Goal: Task Accomplishment & Management: Manage account settings

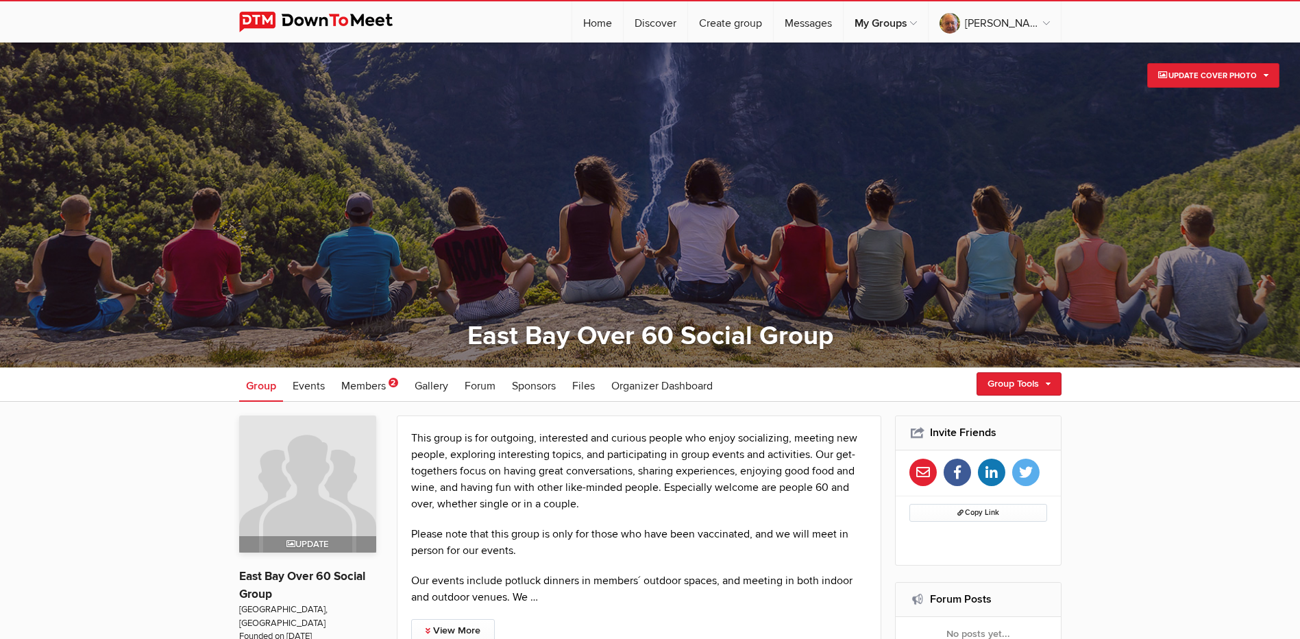
scroll to position [69, 0]
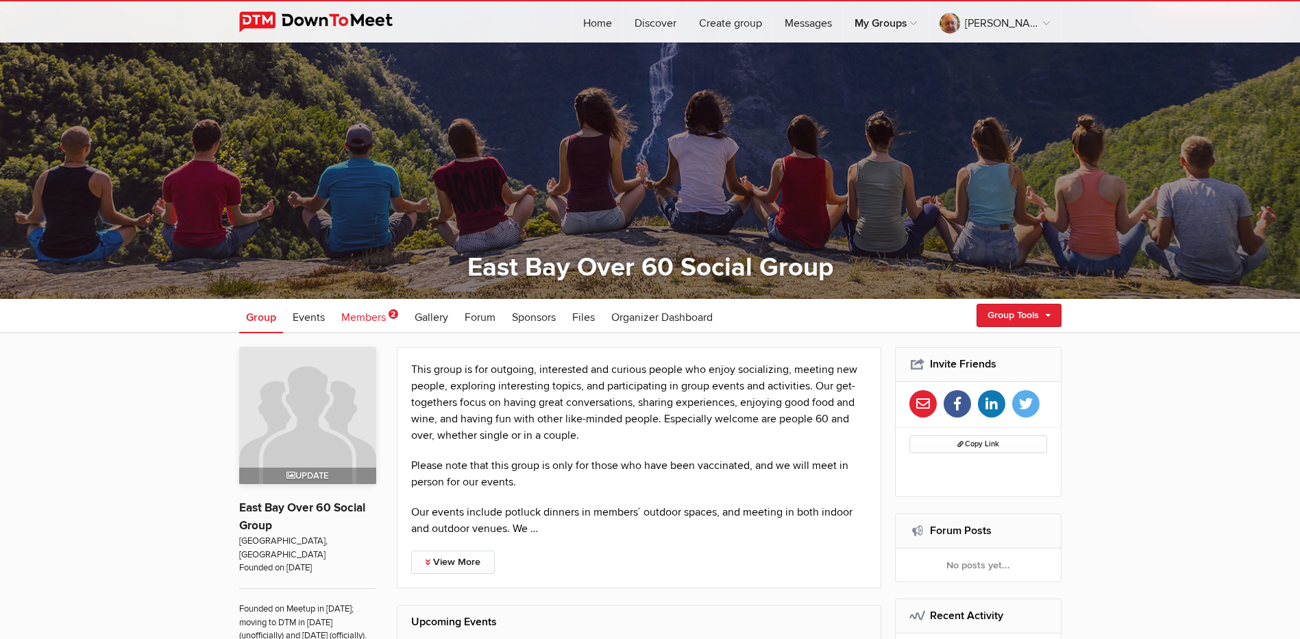
click at [364, 316] on span "Members" at bounding box center [363, 317] width 45 height 14
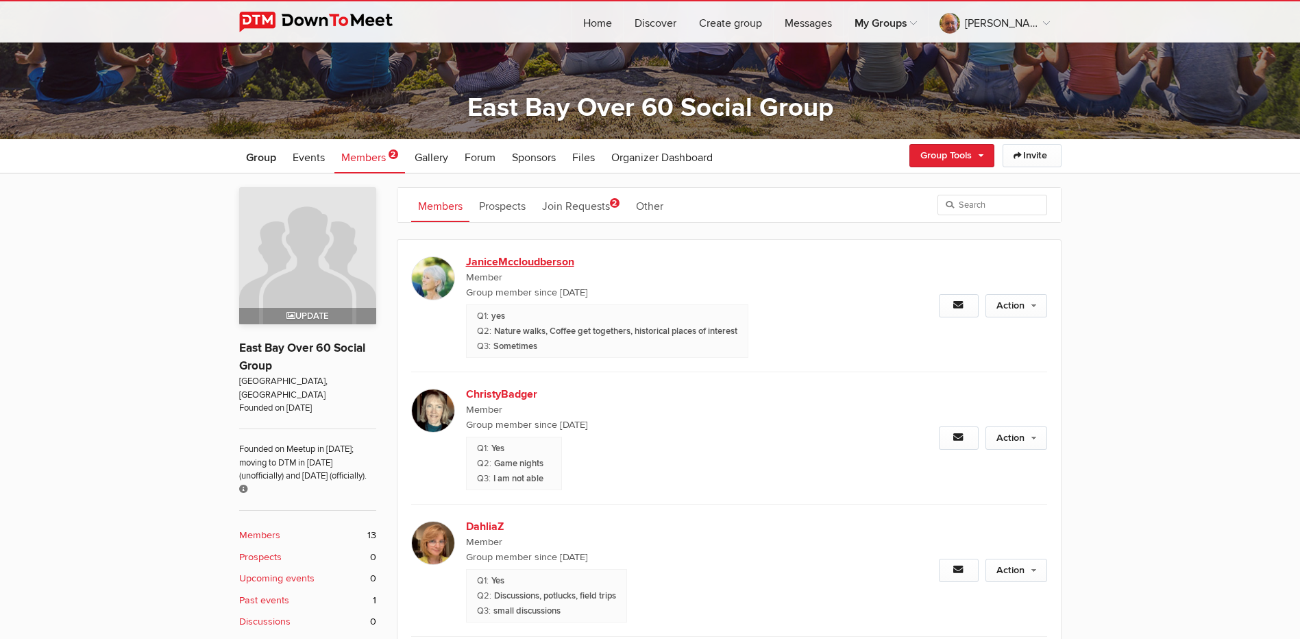
scroll to position [206, 0]
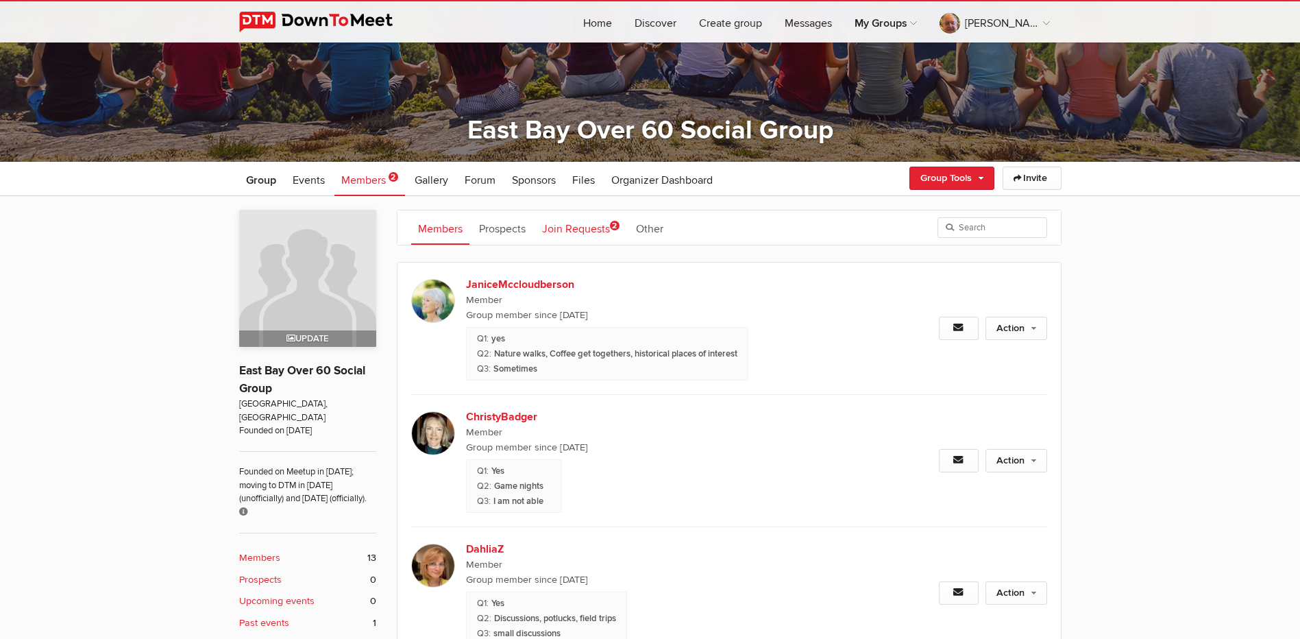
click at [572, 232] on link "Join Requests 2" at bounding box center [580, 227] width 91 height 34
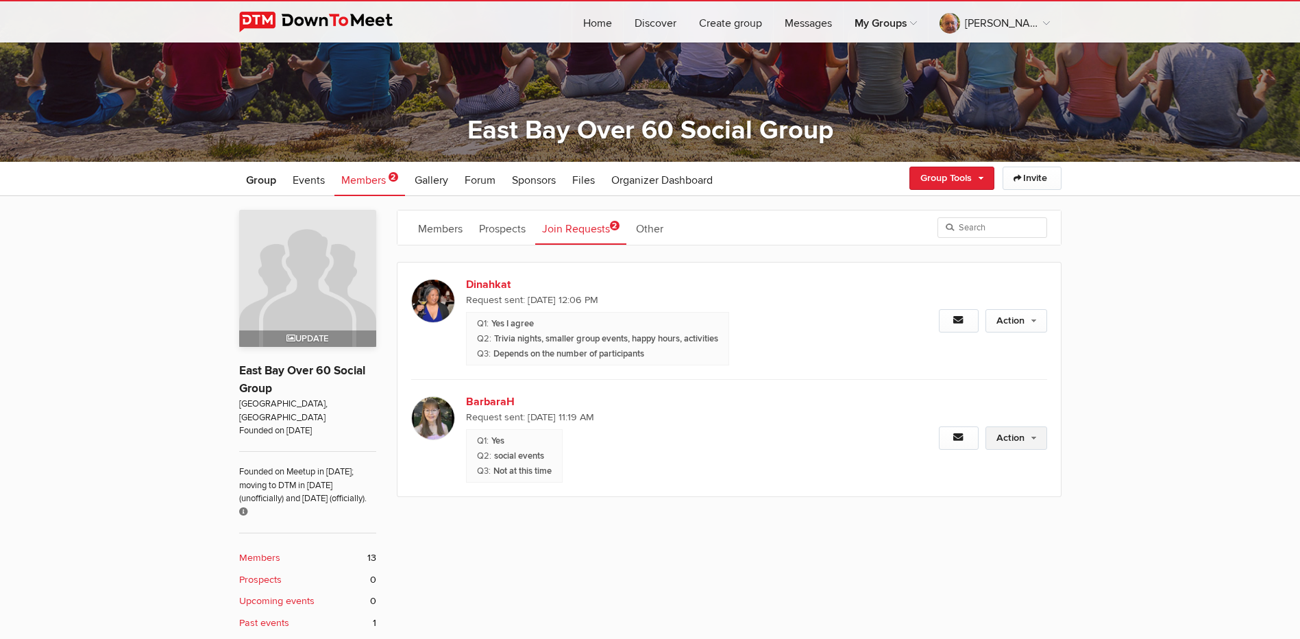
click at [1014, 433] on link "Action" at bounding box center [1016, 437] width 62 height 23
click at [962, 461] on link "Approve Request" at bounding box center [971, 467] width 149 height 21
click at [1013, 323] on link "Action" at bounding box center [1016, 320] width 62 height 23
click at [1015, 322] on link "Action" at bounding box center [1016, 320] width 62 height 23
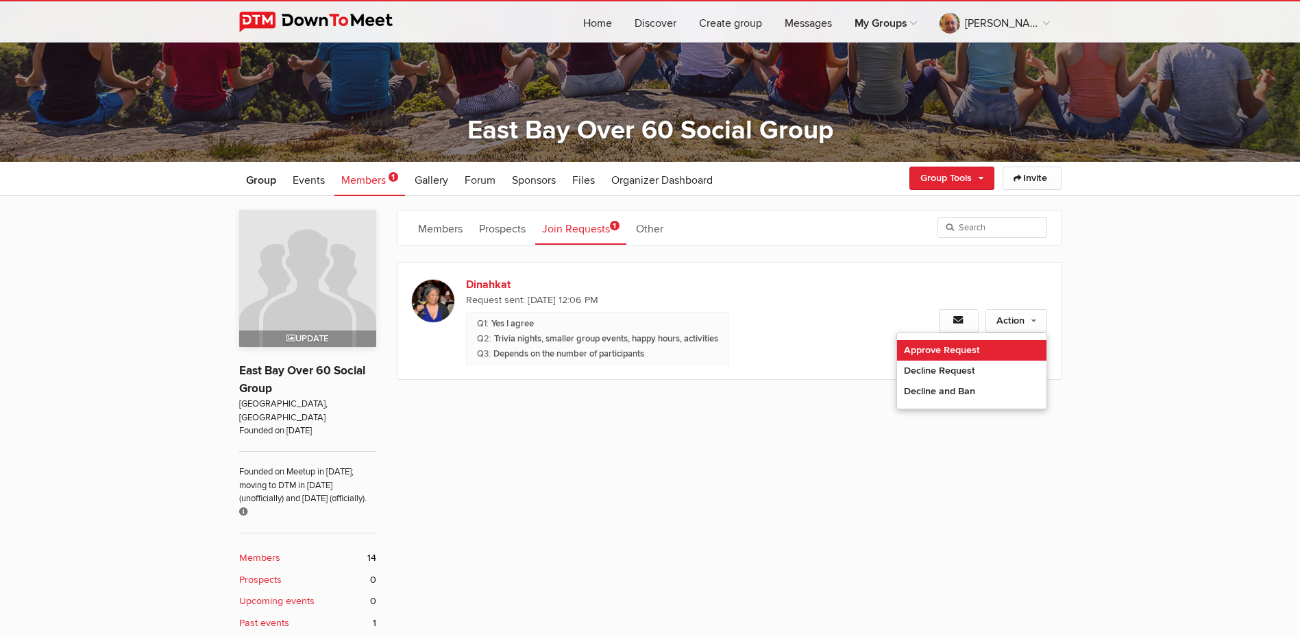
click at [963, 345] on link "Approve Request" at bounding box center [971, 350] width 149 height 21
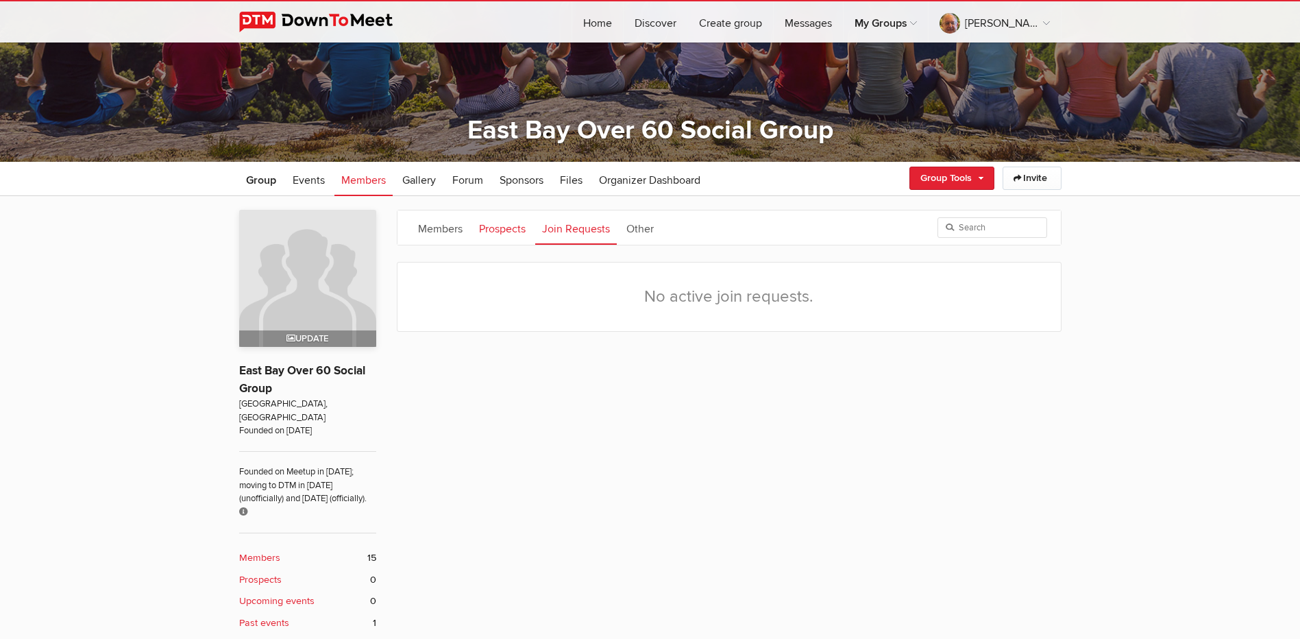
click at [496, 222] on link "Prospects" at bounding box center [502, 227] width 60 height 34
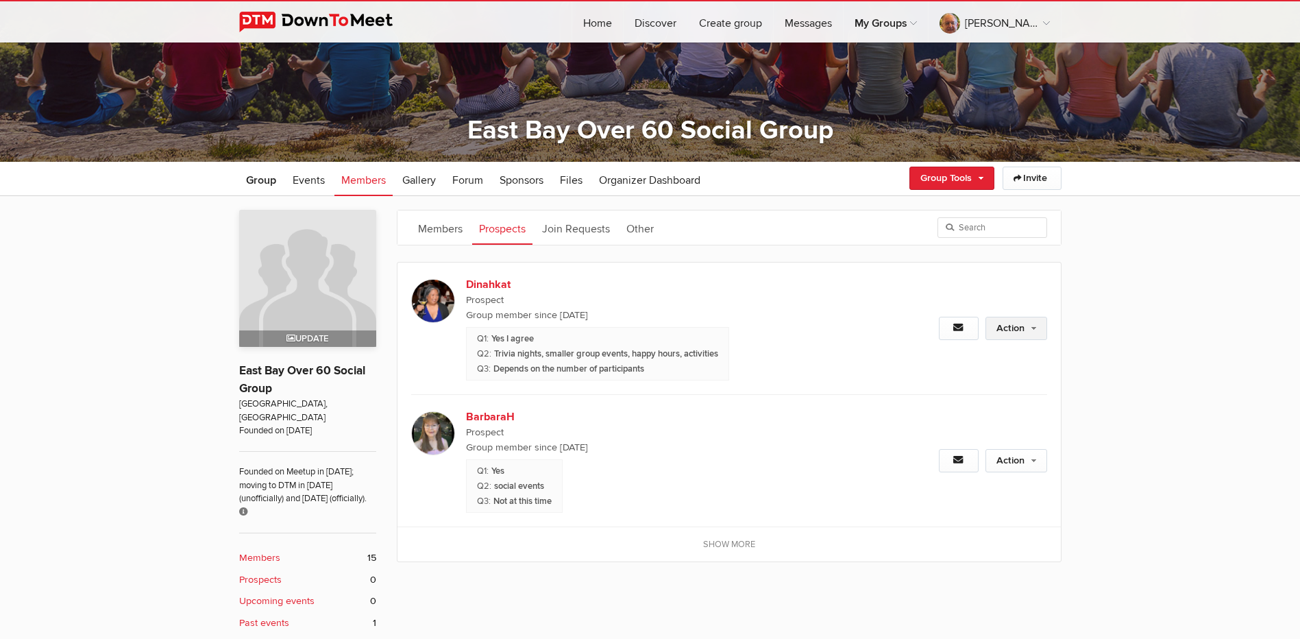
click at [1016, 332] on link "Action" at bounding box center [1016, 328] width 62 height 23
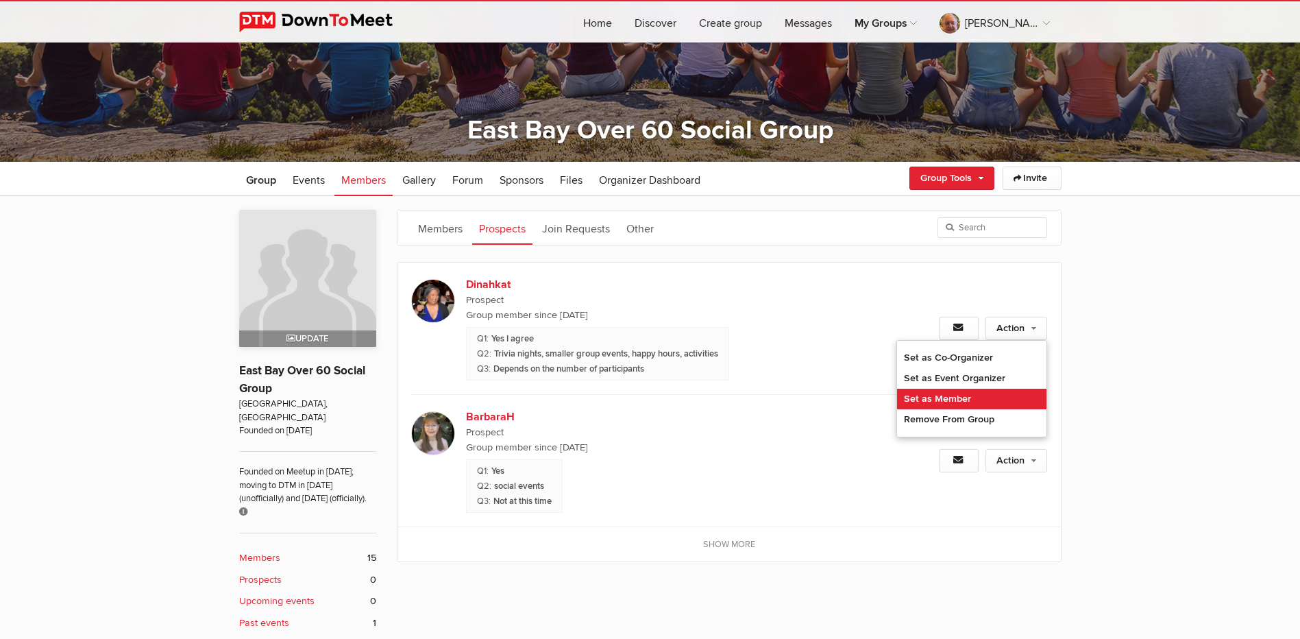
click at [956, 397] on link "Set as Member" at bounding box center [971, 399] width 149 height 21
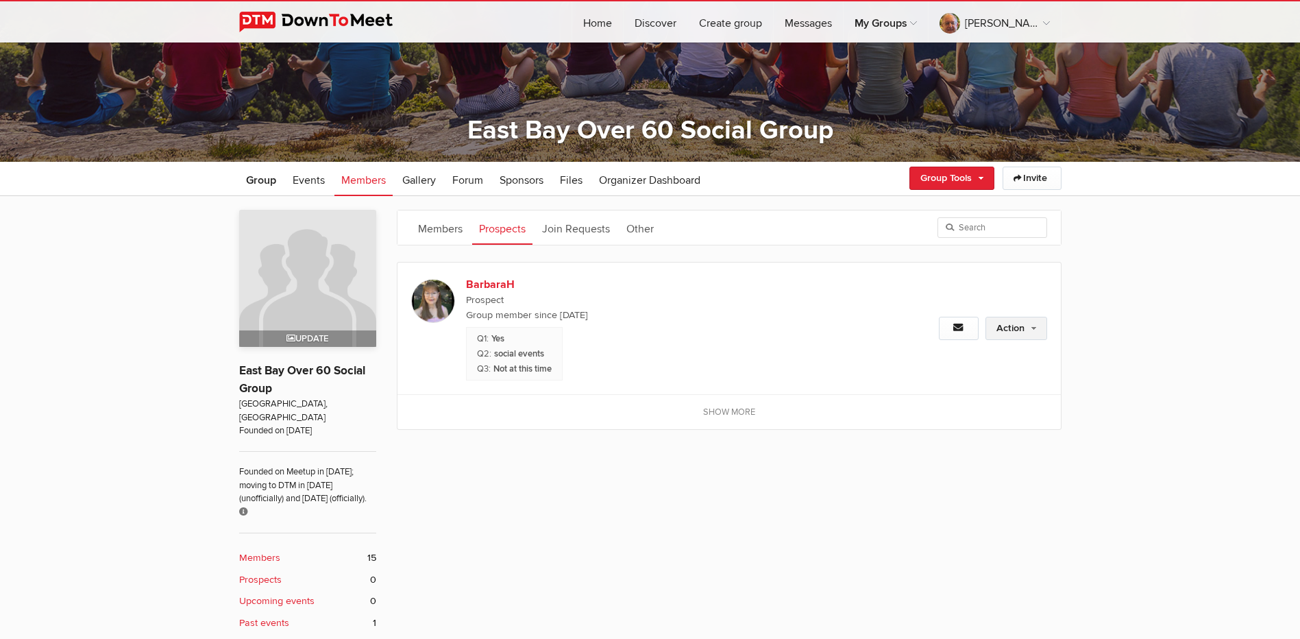
click at [1007, 326] on link "Action" at bounding box center [1016, 328] width 62 height 23
click at [1005, 316] on div "Action Set as Co-Organizer Set as Event Organizer Set as Member Remove From Gro…" at bounding box center [951, 328] width 191 height 132
click at [1005, 326] on link "Action" at bounding box center [1016, 328] width 62 height 23
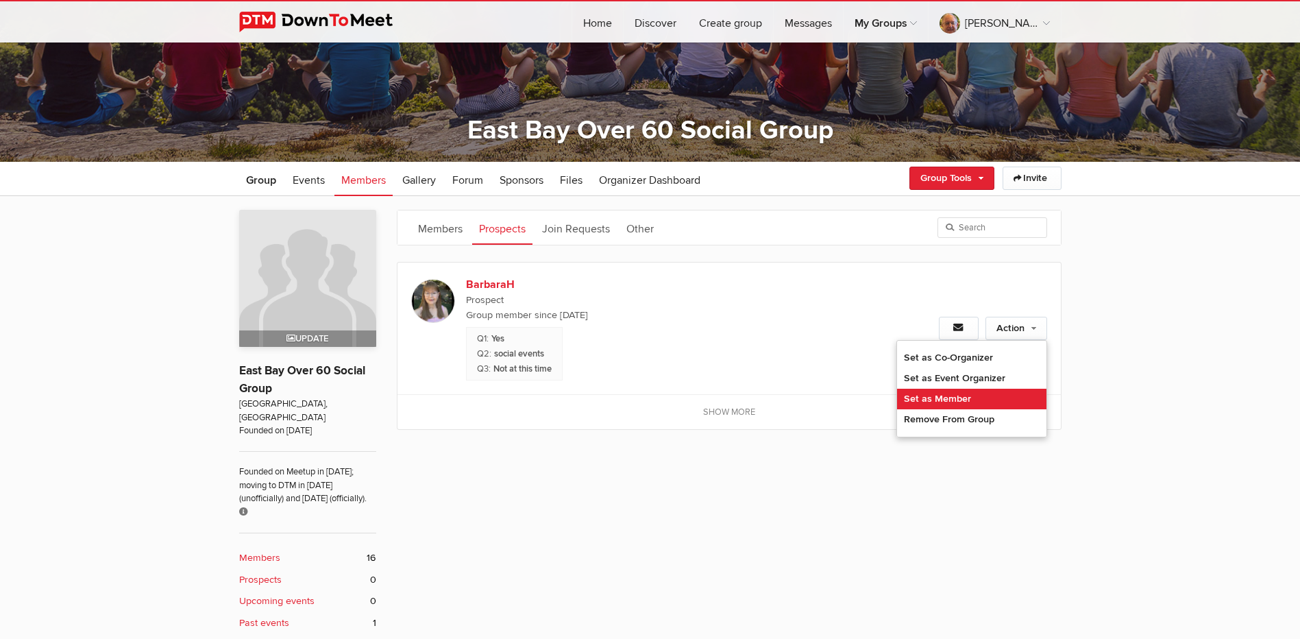
click at [963, 394] on link "Set as Member" at bounding box center [971, 399] width 149 height 21
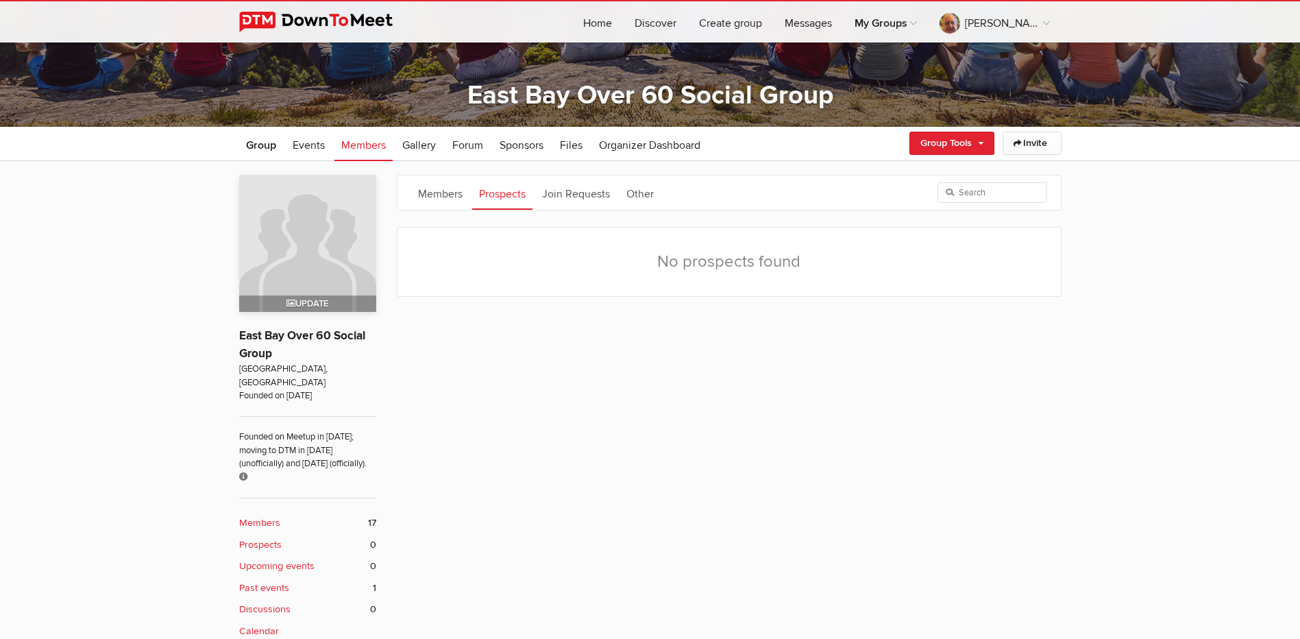
scroll to position [69, 0]
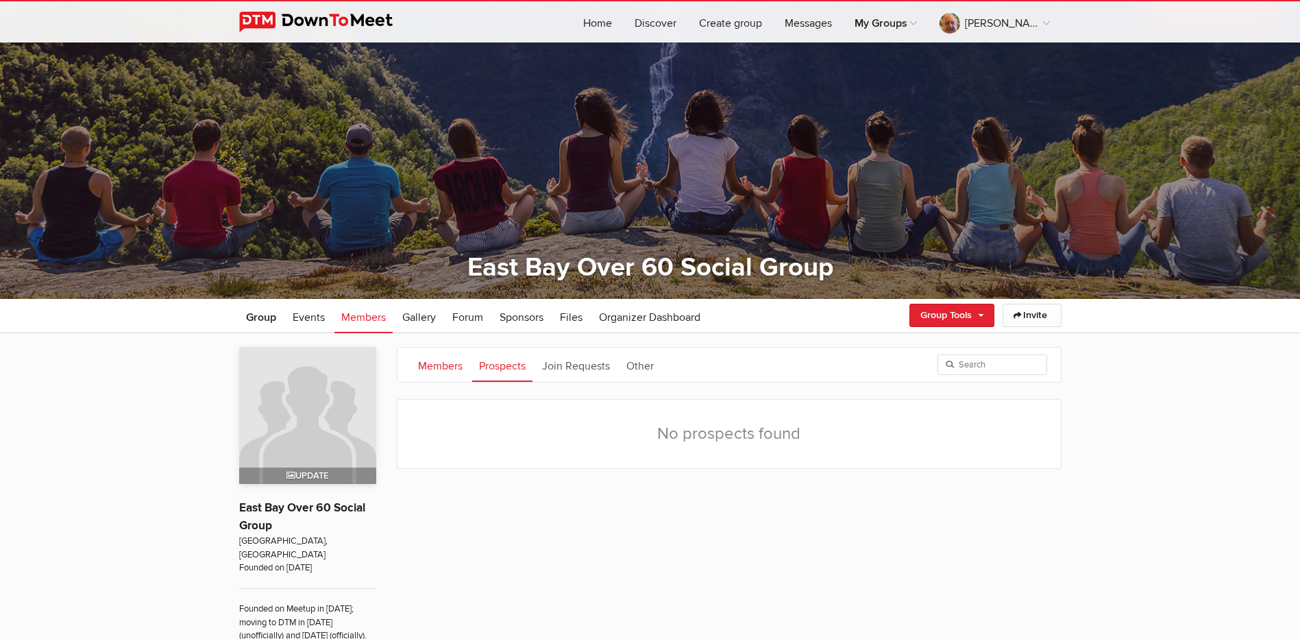
click at [428, 368] on link "Members" at bounding box center [440, 364] width 58 height 34
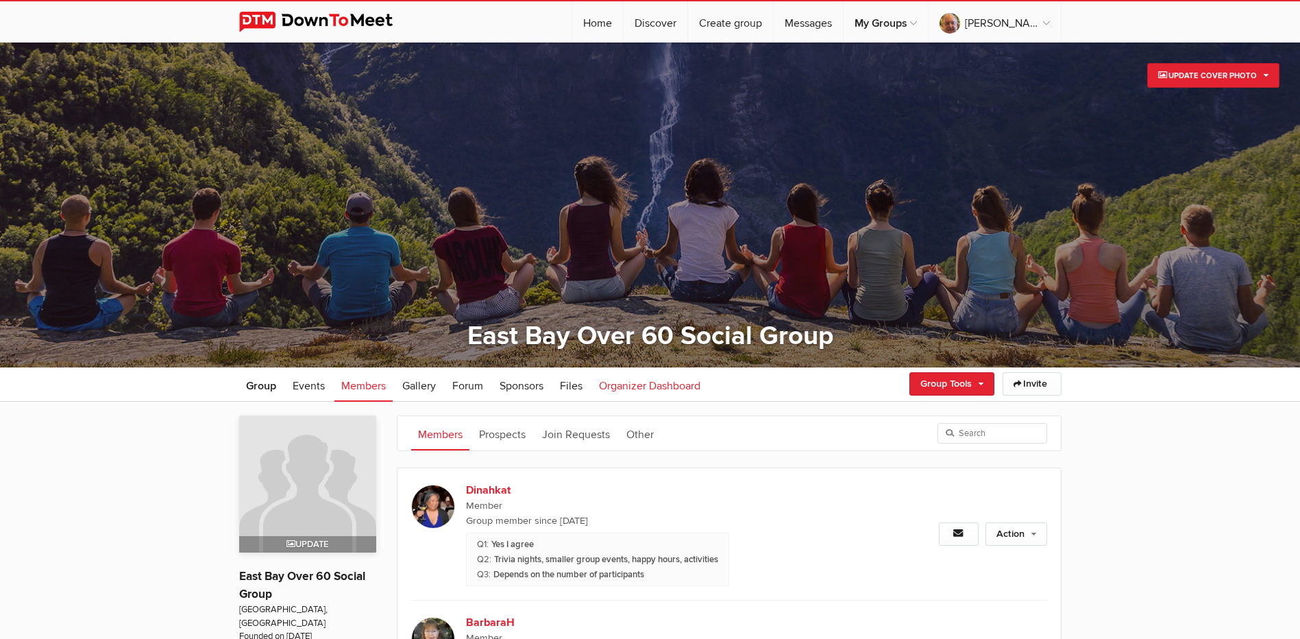
click at [686, 387] on span "Organizer Dashboard" at bounding box center [649, 386] width 101 height 14
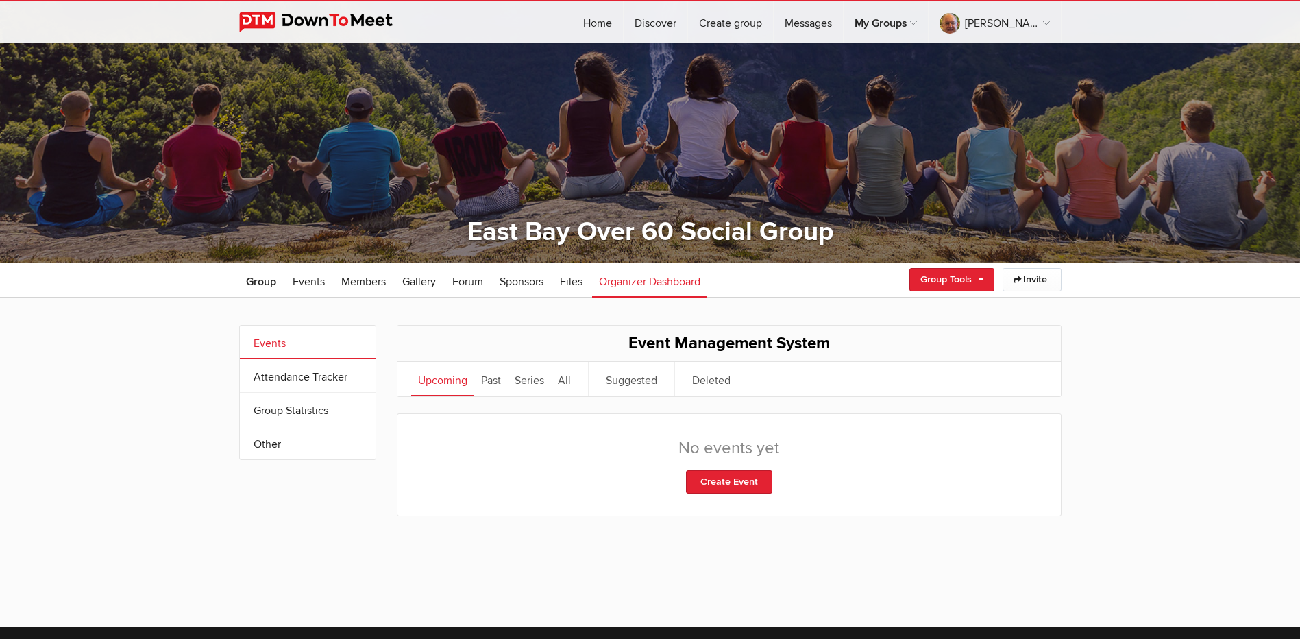
scroll to position [137, 0]
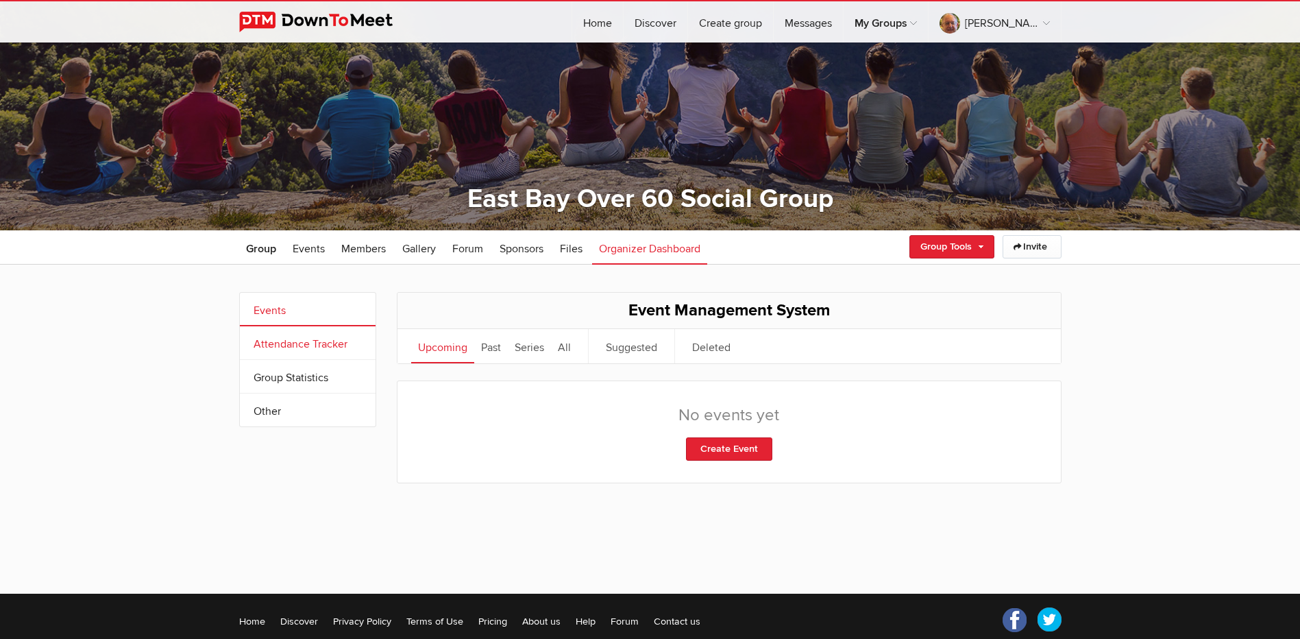
click at [318, 338] on link "Attendance Tracker" at bounding box center [308, 342] width 136 height 33
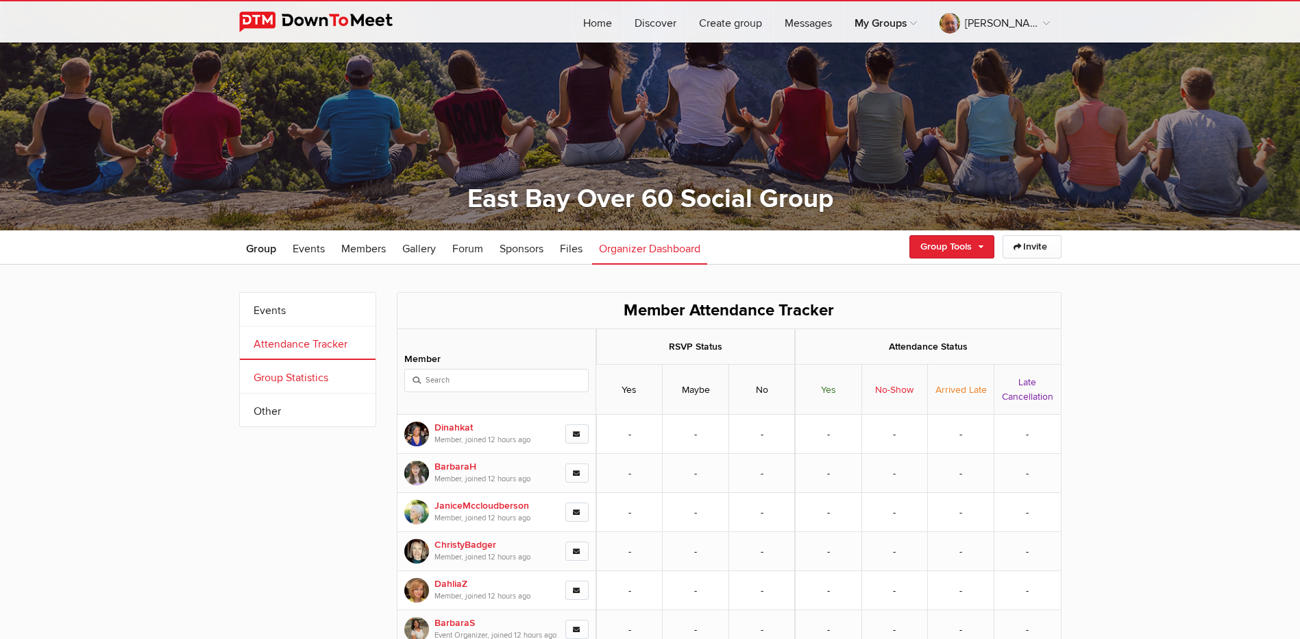
click at [306, 377] on link "Group Statistics" at bounding box center [308, 376] width 136 height 33
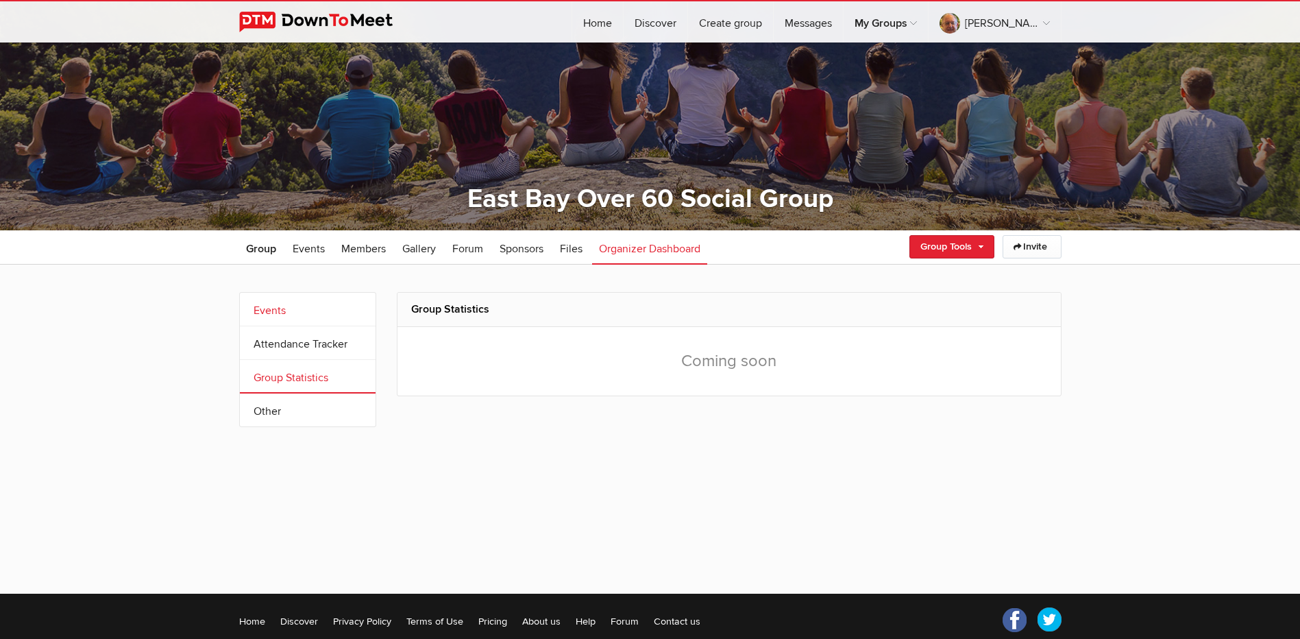
click at [286, 308] on link "Events" at bounding box center [308, 309] width 136 height 33
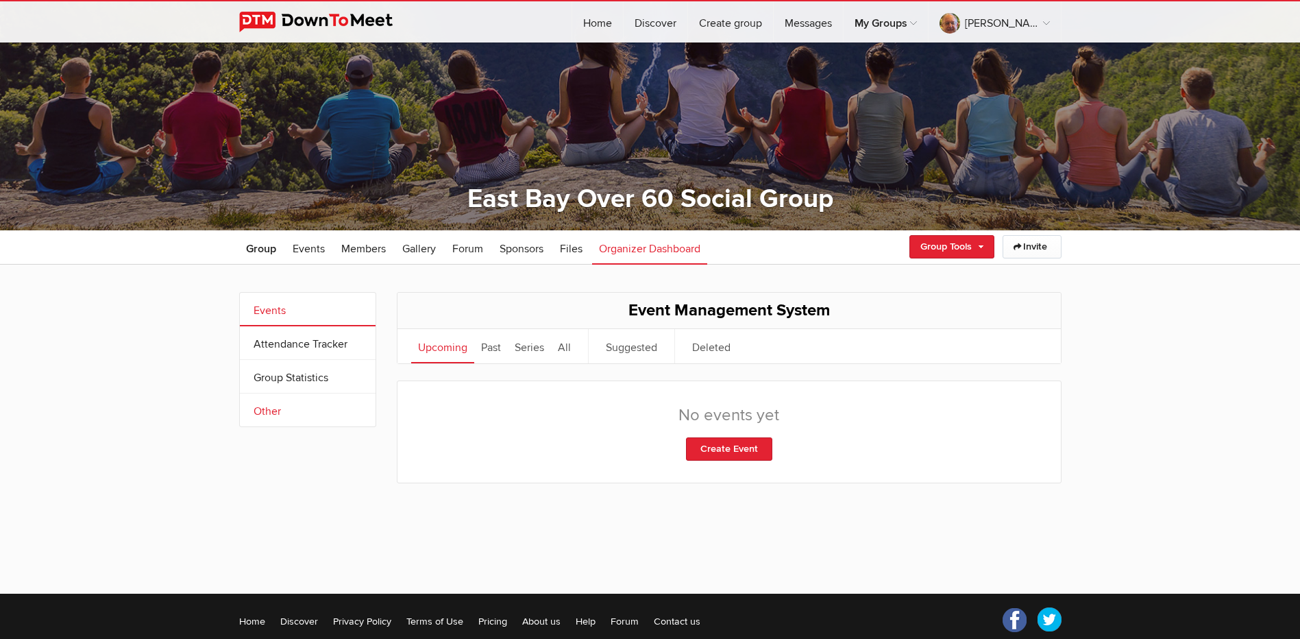
click at [278, 412] on link "Other" at bounding box center [308, 409] width 136 height 33
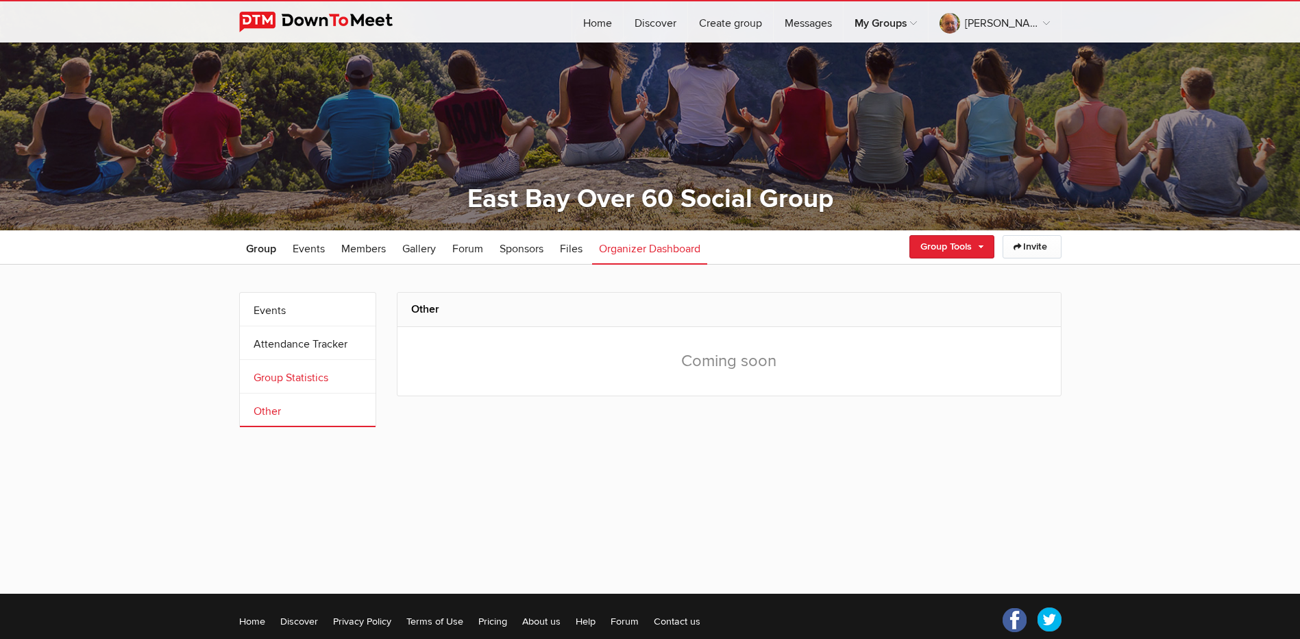
click at [294, 383] on link "Group Statistics" at bounding box center [308, 376] width 136 height 33
click at [290, 347] on link "Attendance Tracker" at bounding box center [308, 342] width 136 height 33
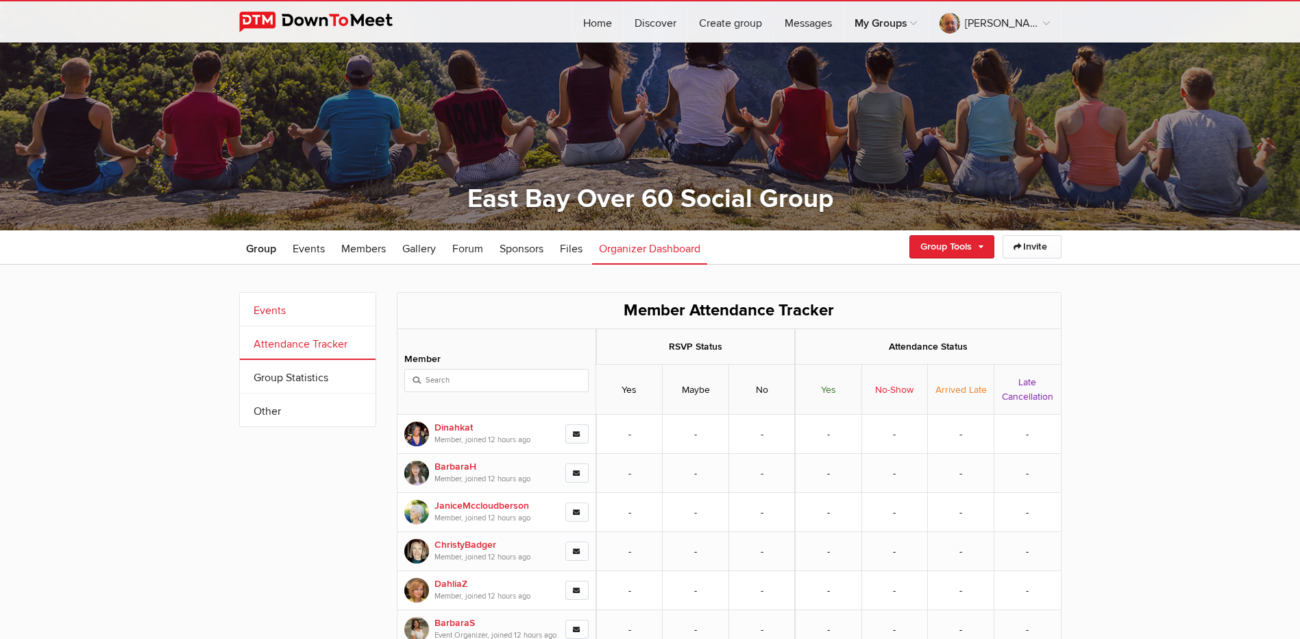
click at [275, 318] on link "Events" at bounding box center [308, 309] width 136 height 33
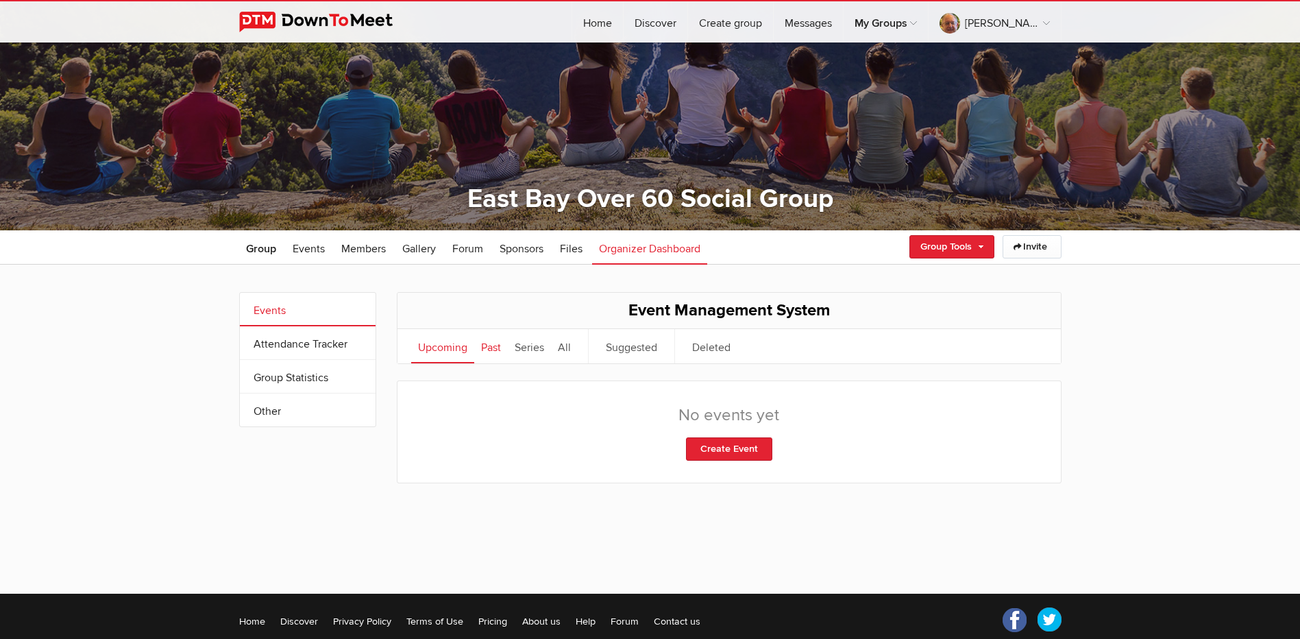
click at [496, 345] on link "Past" at bounding box center [491, 346] width 34 height 34
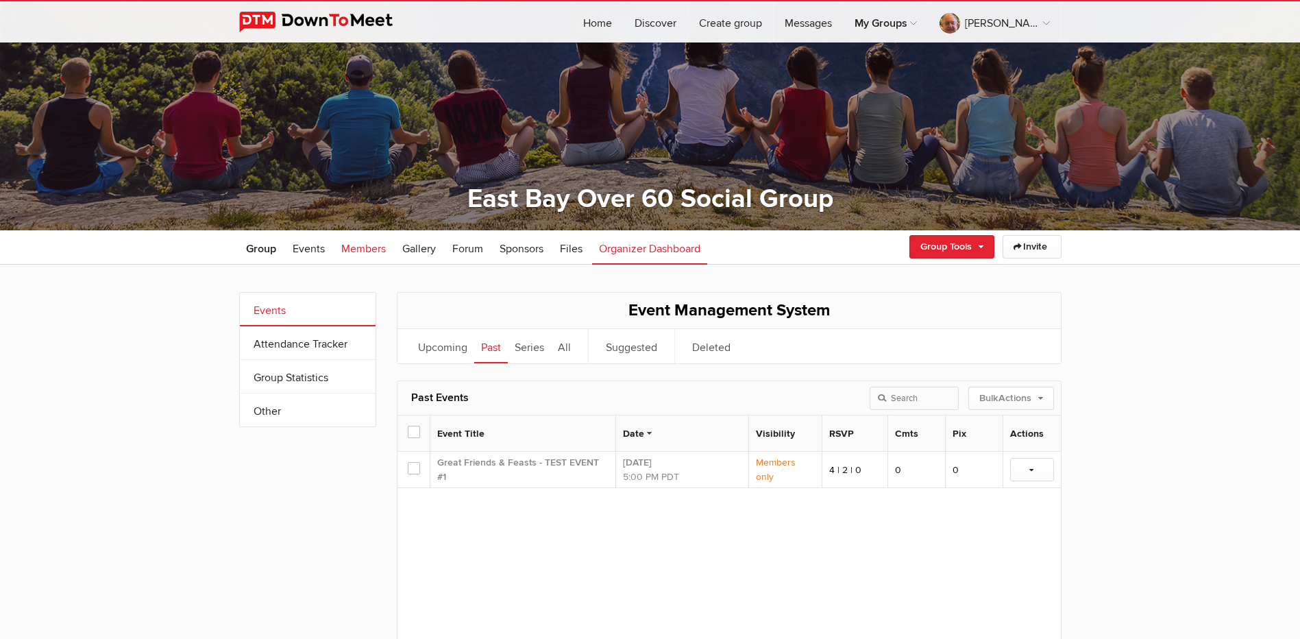
click at [363, 250] on span "Members" at bounding box center [363, 249] width 45 height 14
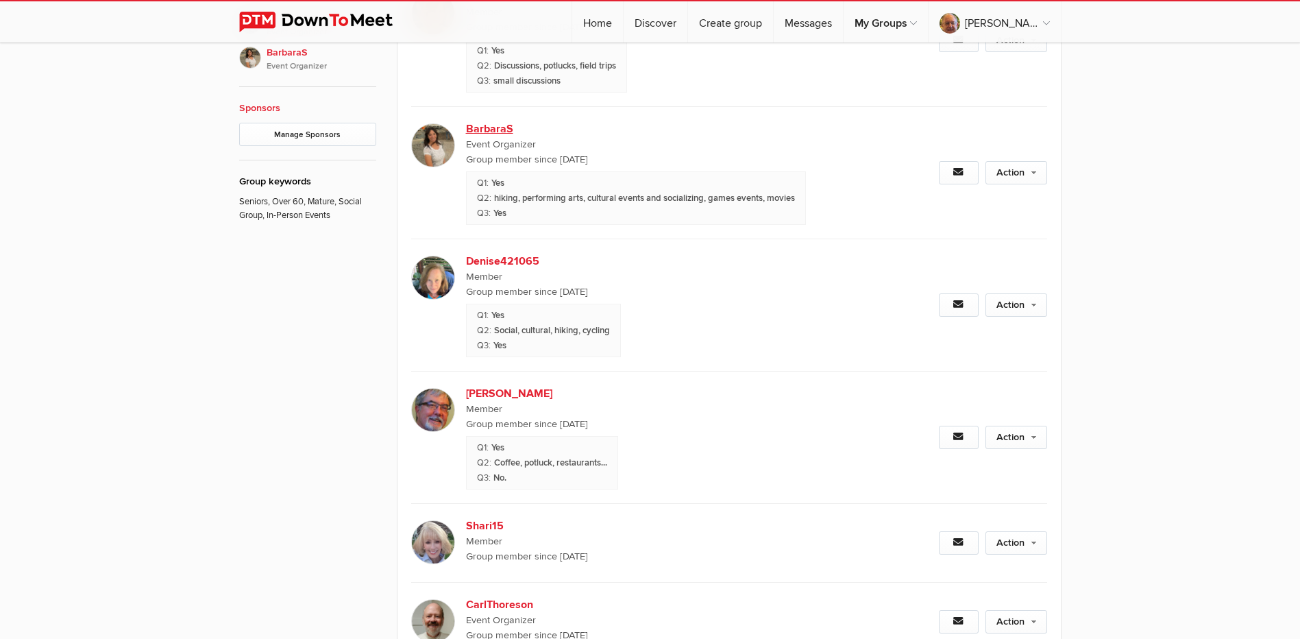
scroll to position [1028, 0]
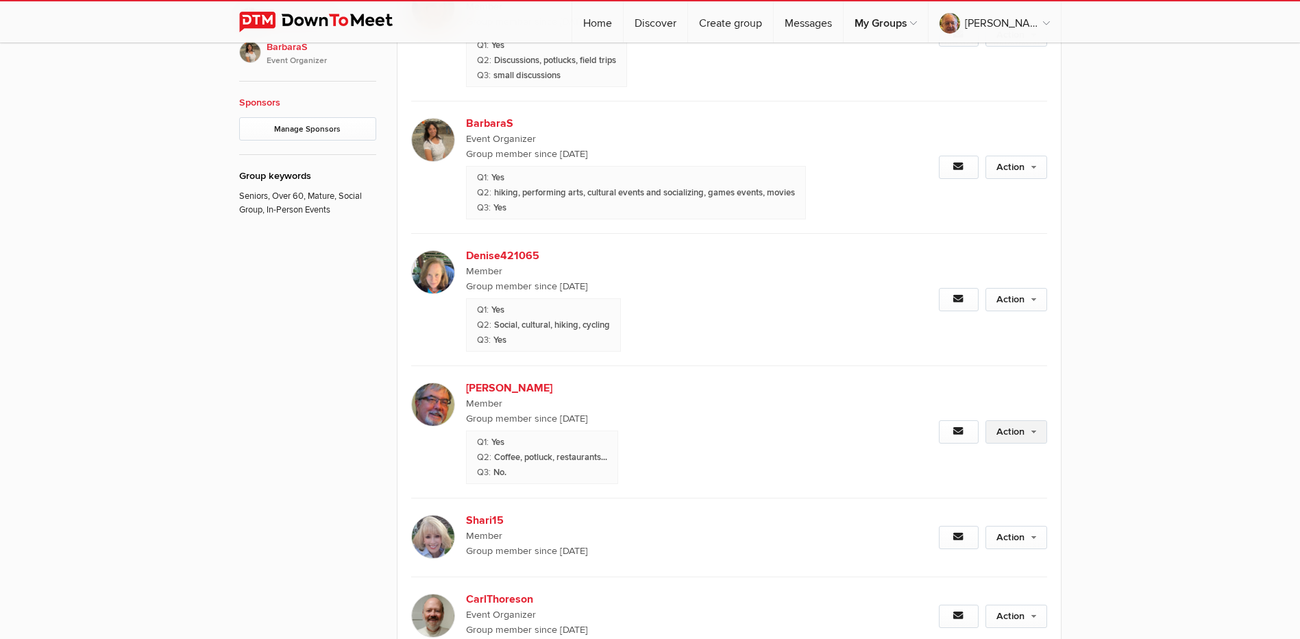
click at [1019, 434] on link "Action" at bounding box center [1016, 431] width 62 height 23
click at [1101, 402] on div "Members Prospects Join Requests Other Dinahkat Member Group member since [DATE]…" at bounding box center [650, 201] width 1300 height 1655
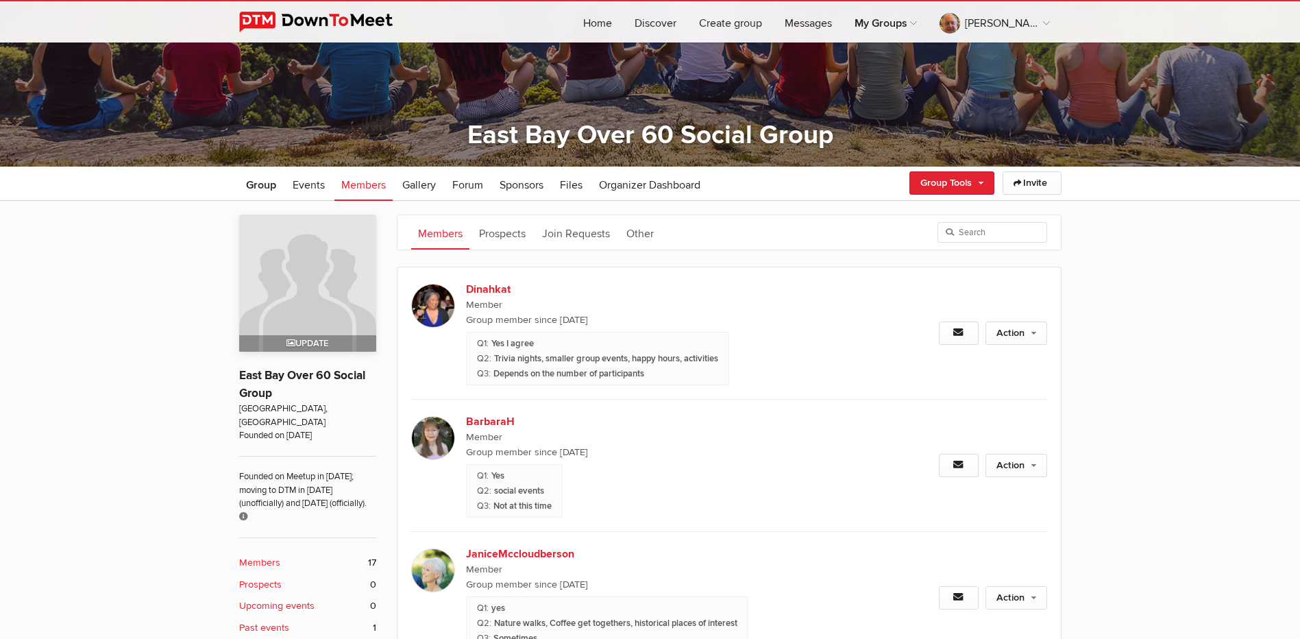
scroll to position [137, 0]
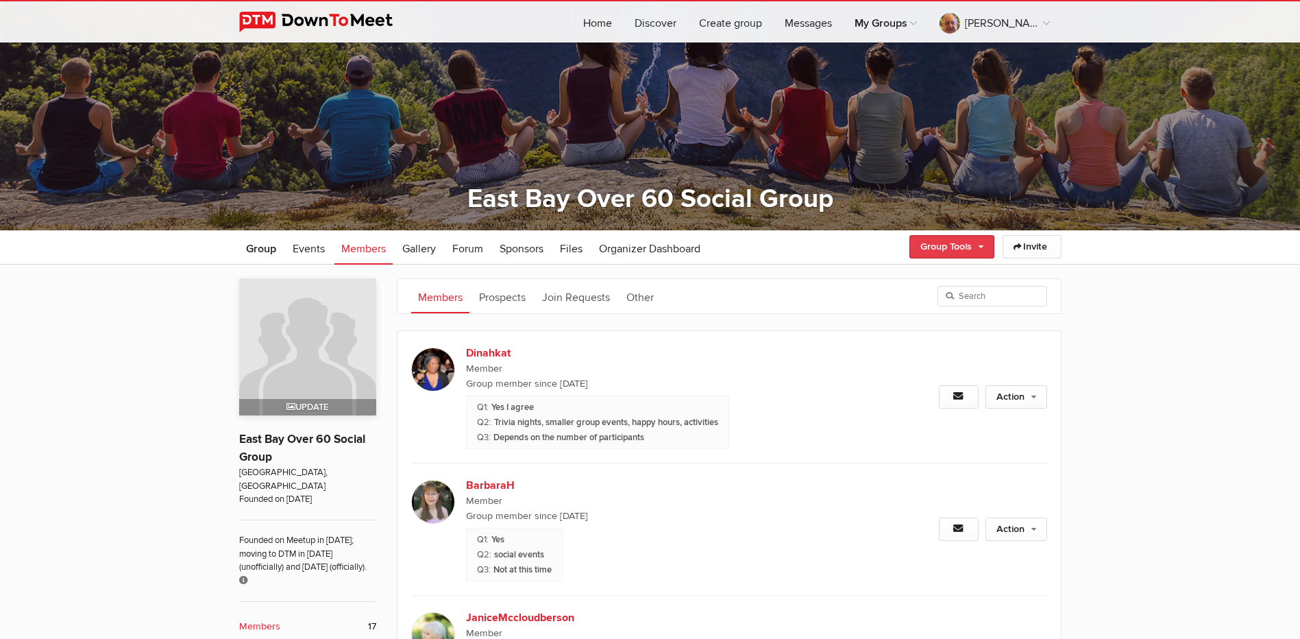
click at [939, 250] on link "Group Tools" at bounding box center [951, 246] width 85 height 23
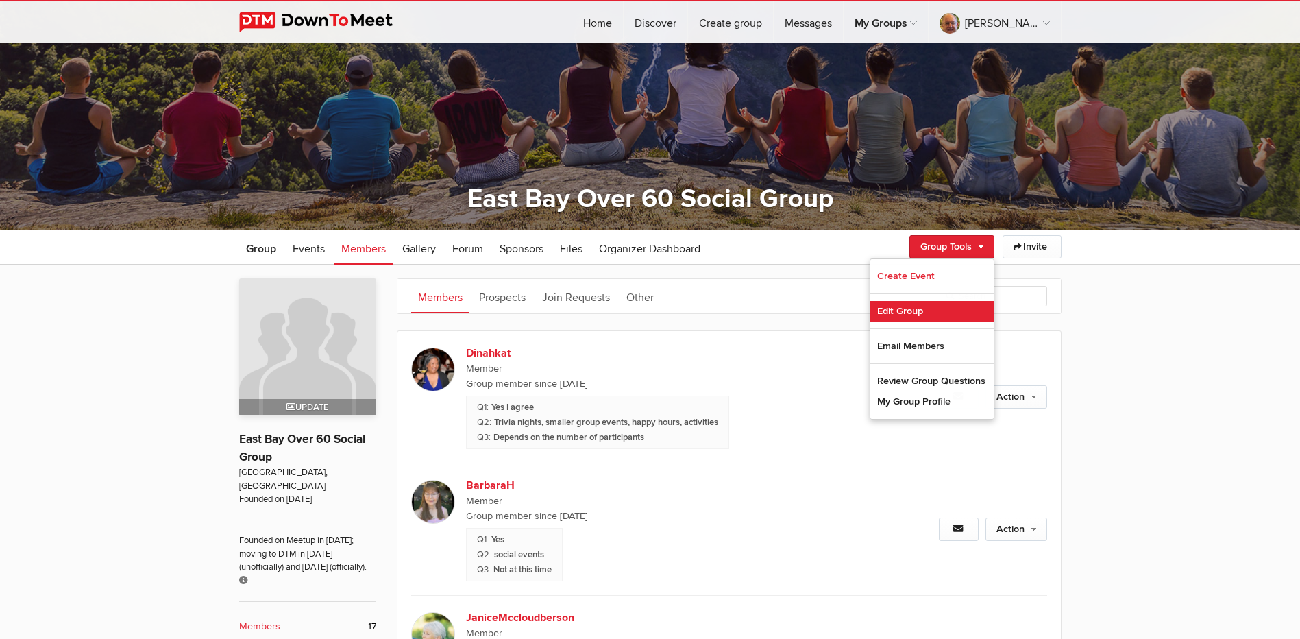
click at [905, 304] on link "Edit Group" at bounding box center [931, 311] width 123 height 21
select select "[GEOGRAPHIC_DATA]"
select select "CA"
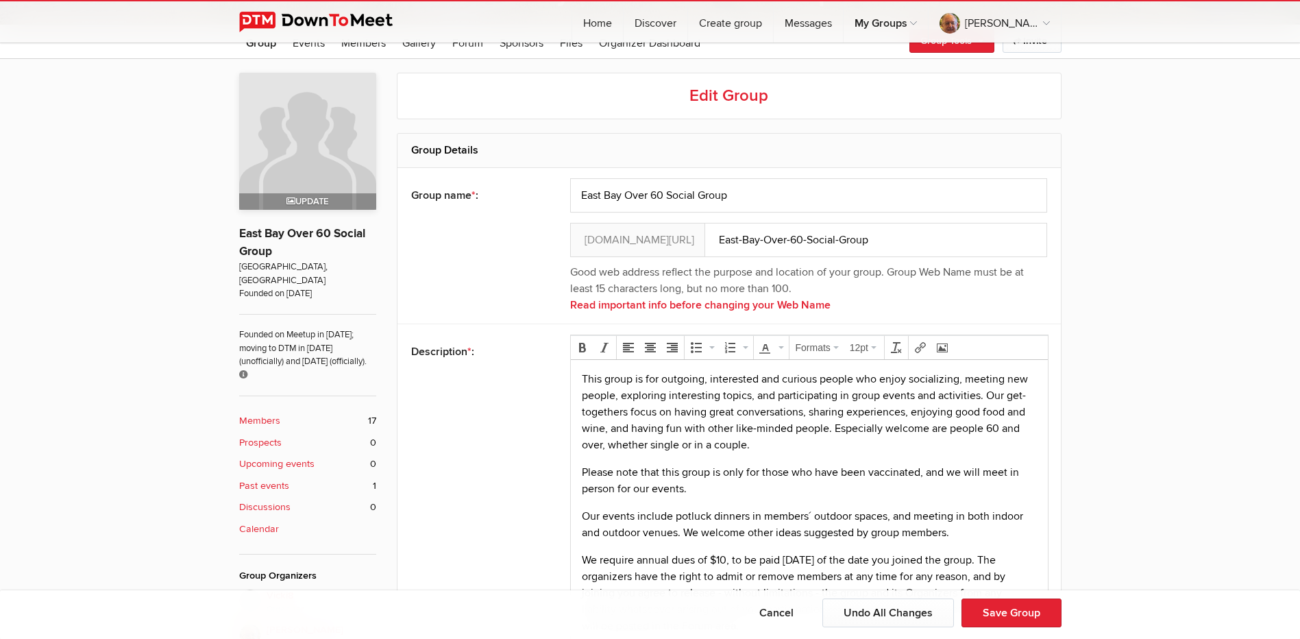
scroll to position [411, 0]
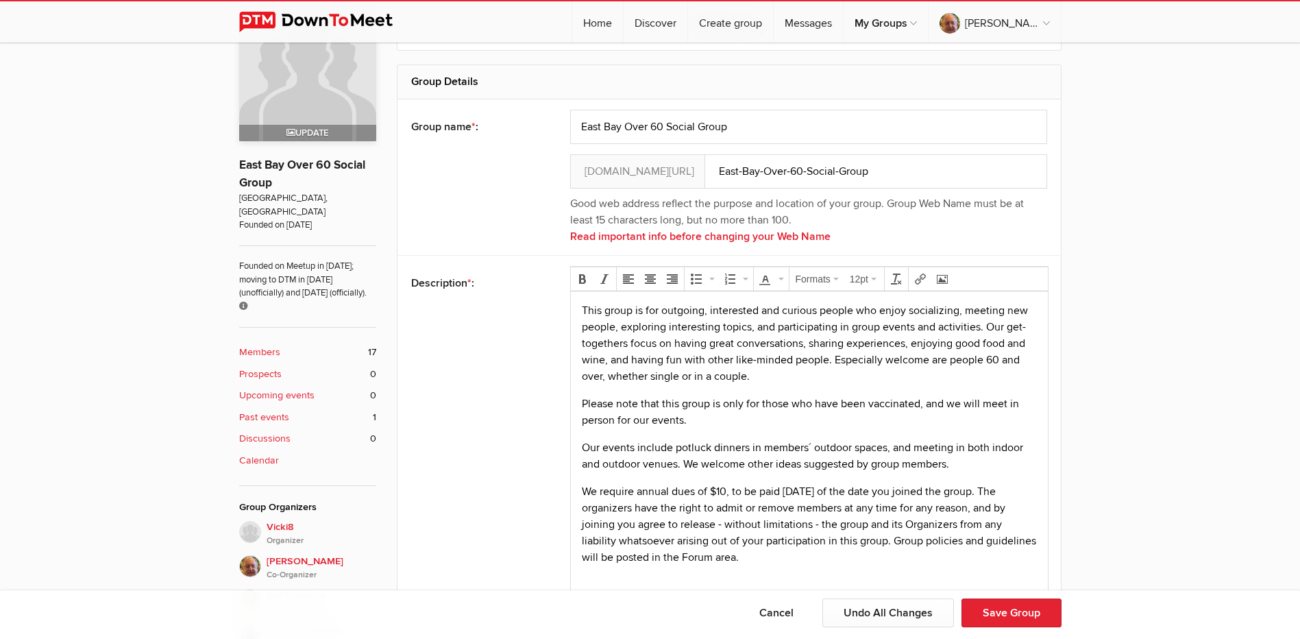
click at [258, 345] on b "Members" at bounding box center [259, 352] width 41 height 15
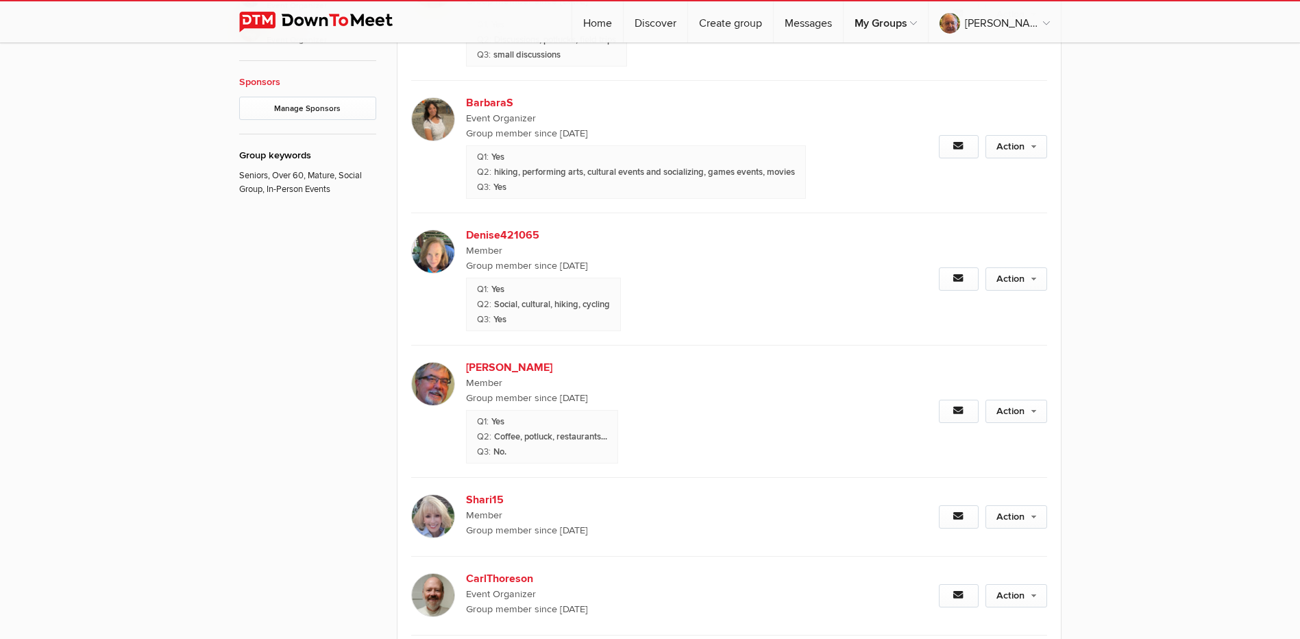
scroll to position [1053, 0]
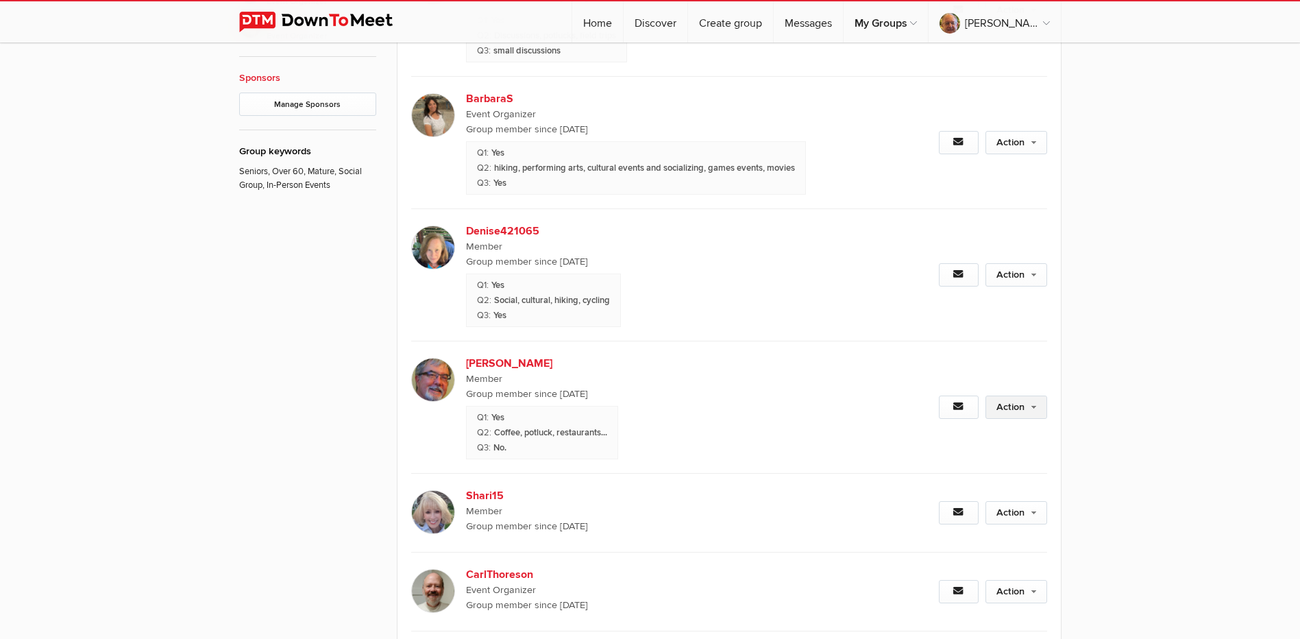
click at [1022, 403] on link "Action" at bounding box center [1016, 406] width 62 height 23
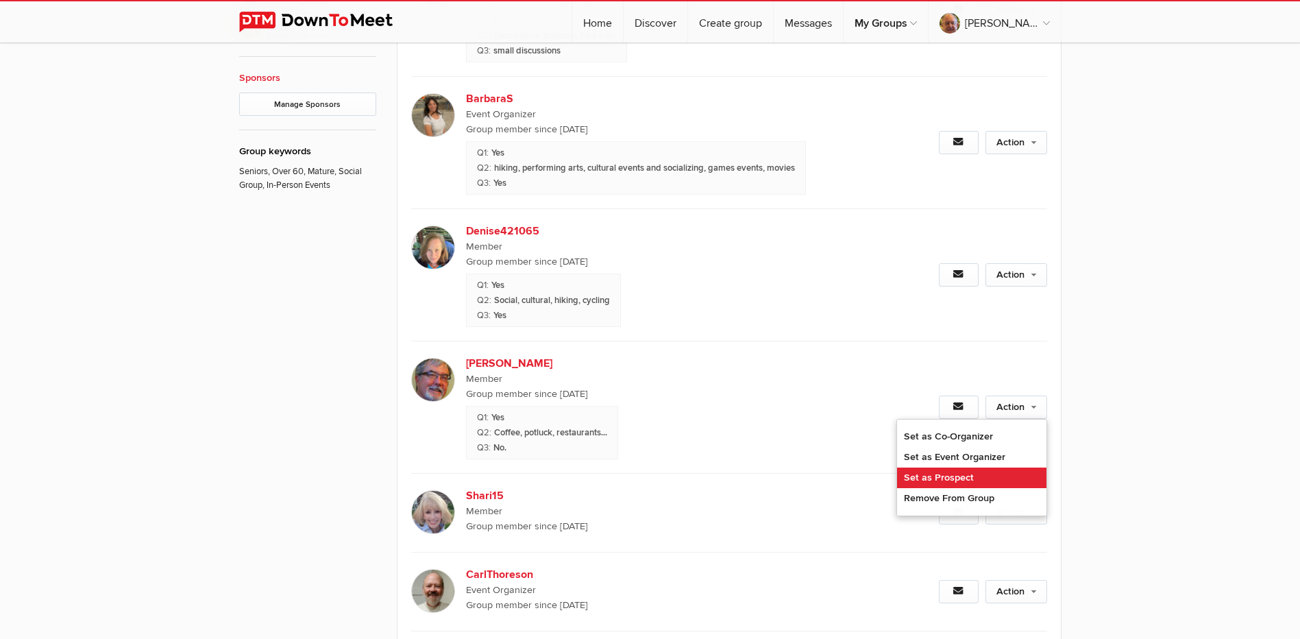
click at [940, 473] on link "Set as Prospect" at bounding box center [971, 477] width 149 height 21
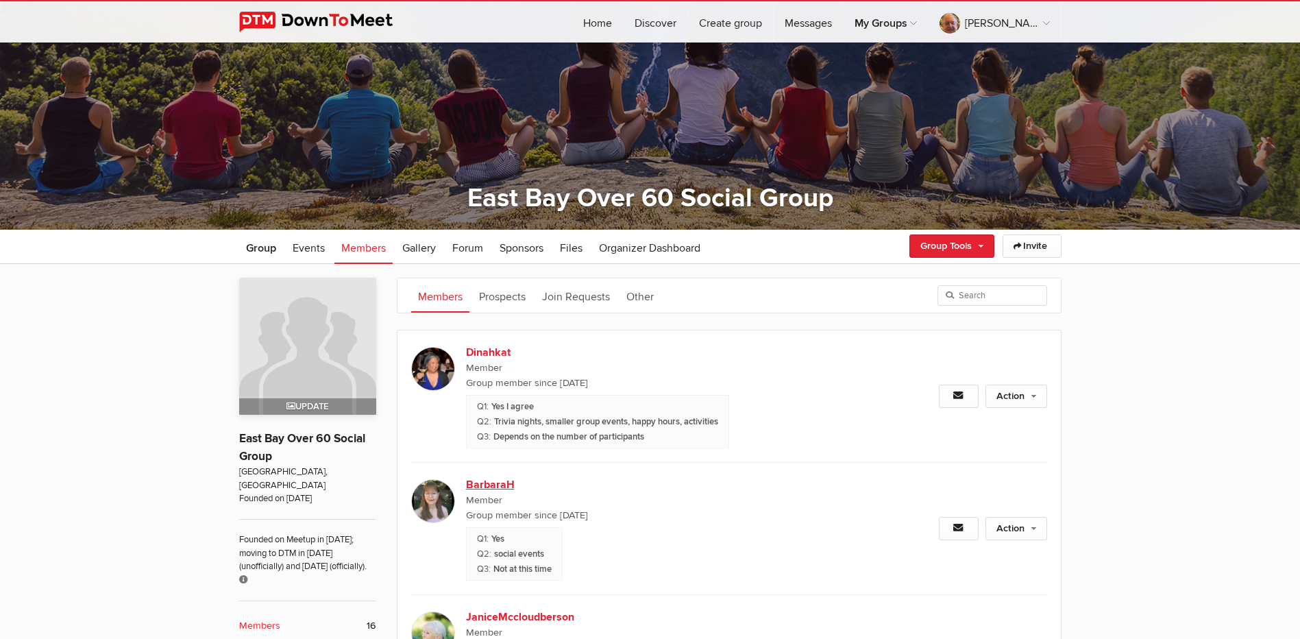
scroll to position [162, 0]
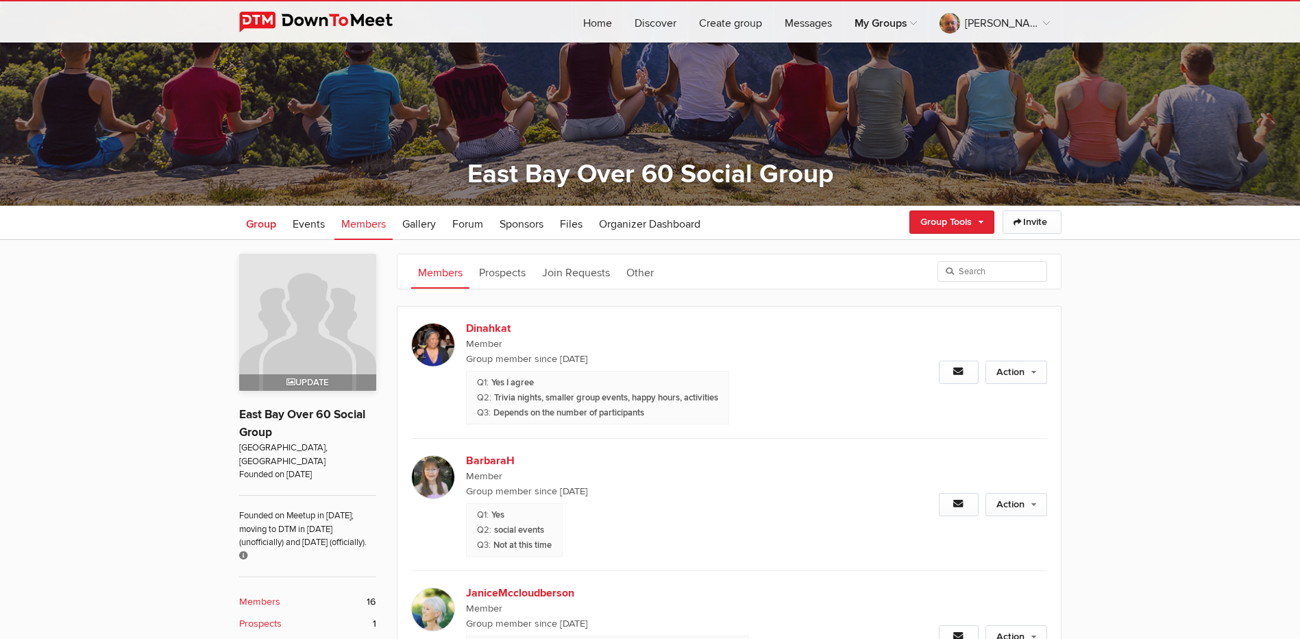
click at [267, 228] on span "Group" at bounding box center [261, 224] width 30 height 14
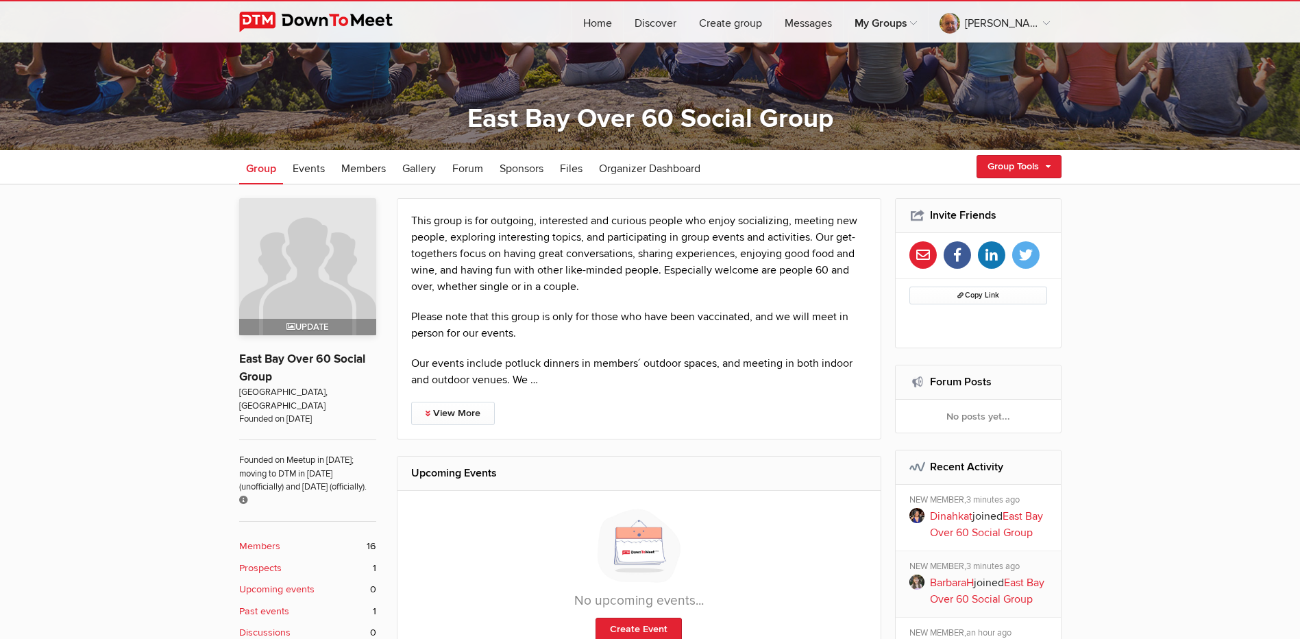
scroll to position [299, 0]
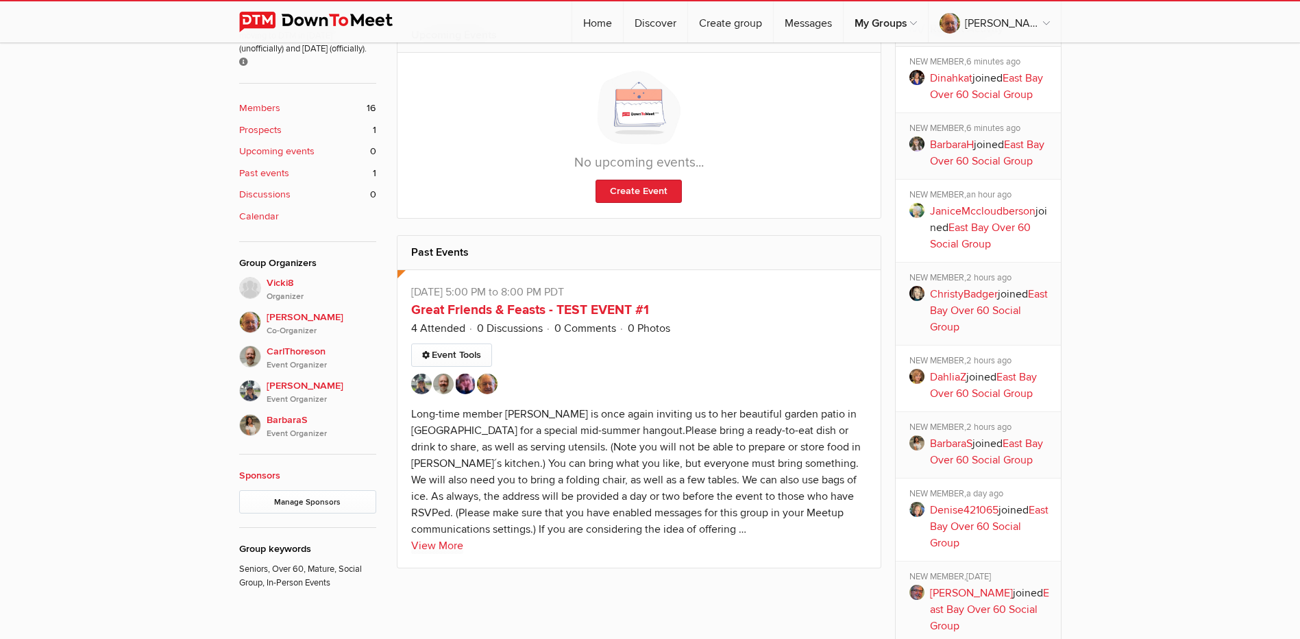
scroll to position [573, 0]
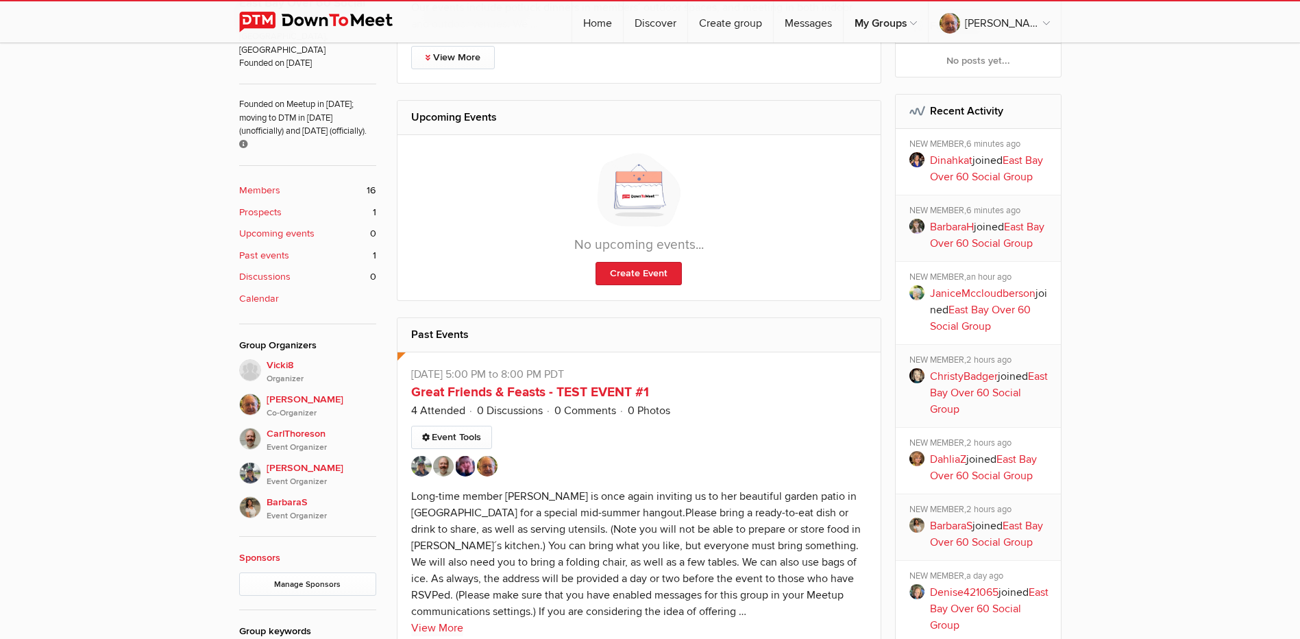
click at [265, 183] on b "Members" at bounding box center [259, 190] width 41 height 15
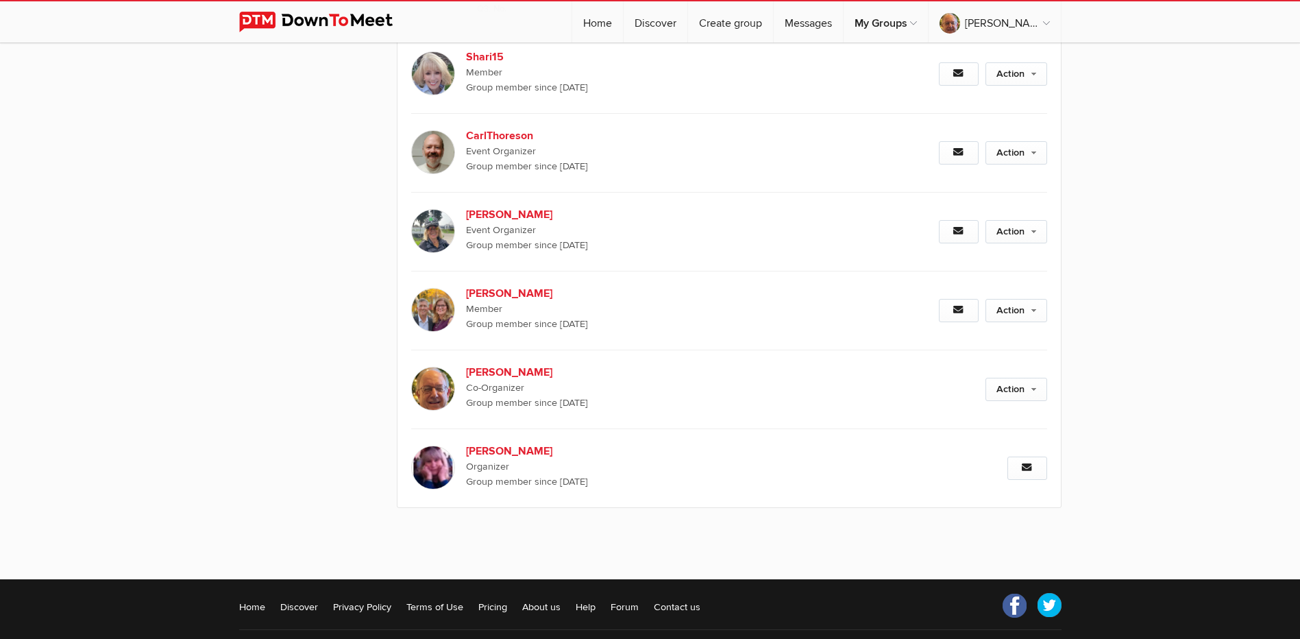
scroll to position [1547, 0]
